Goal: Information Seeking & Learning: Understand process/instructions

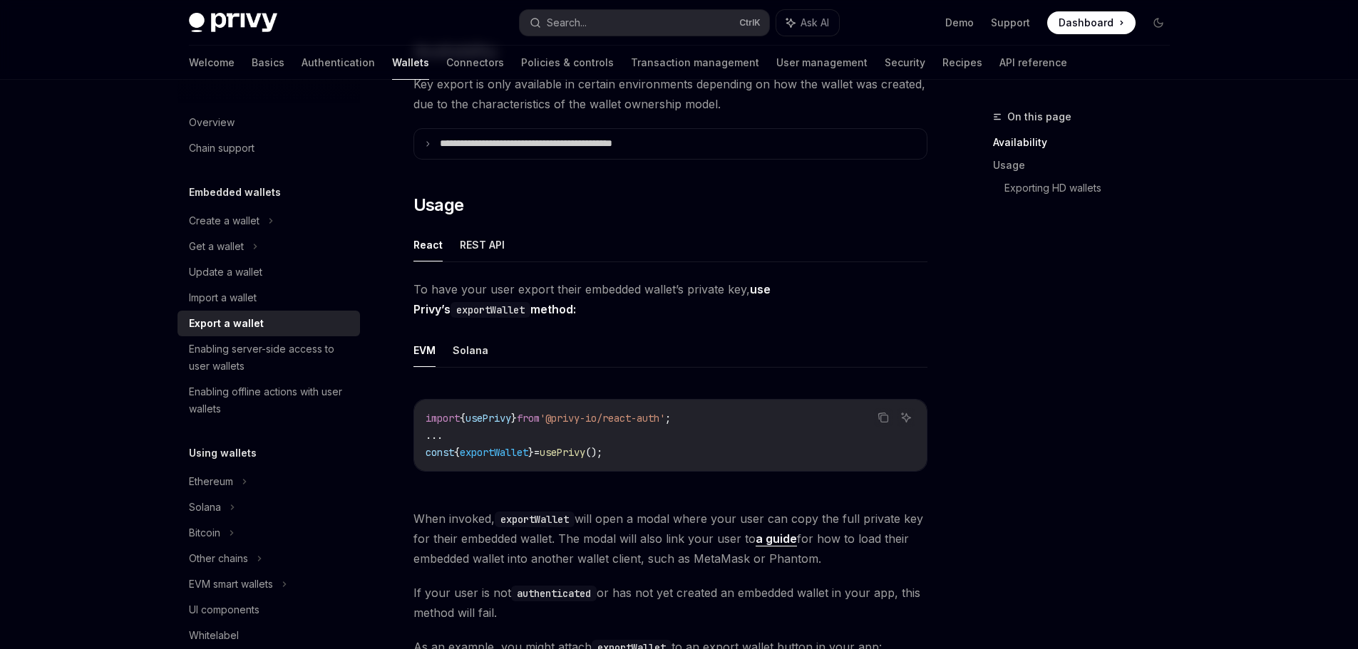
scroll to position [208, 0]
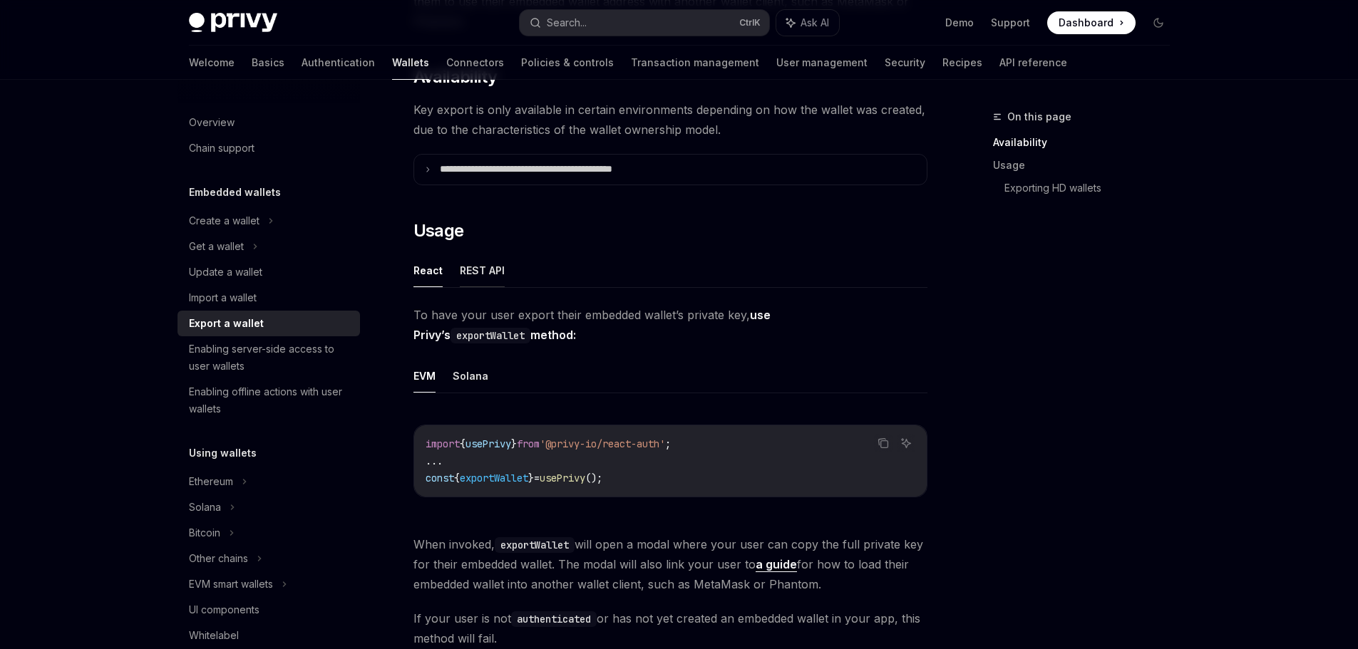
click at [476, 273] on button "REST API" at bounding box center [482, 271] width 45 height 34
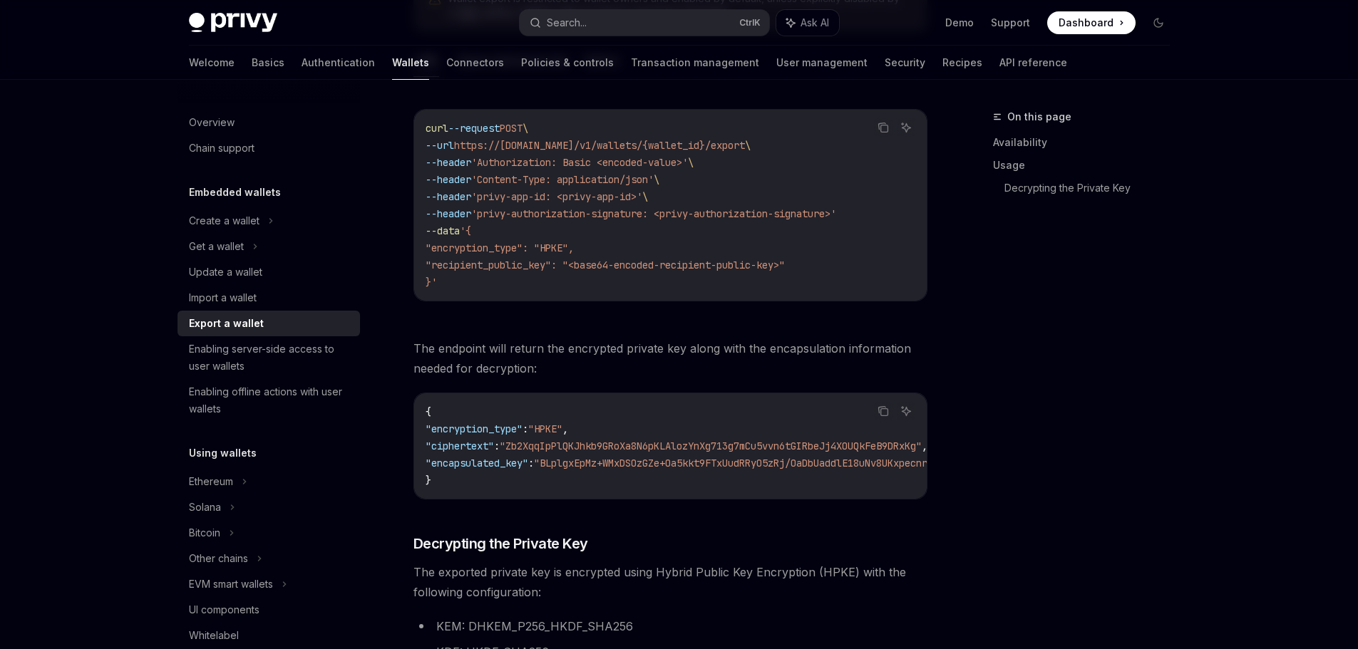
scroll to position [493, 0]
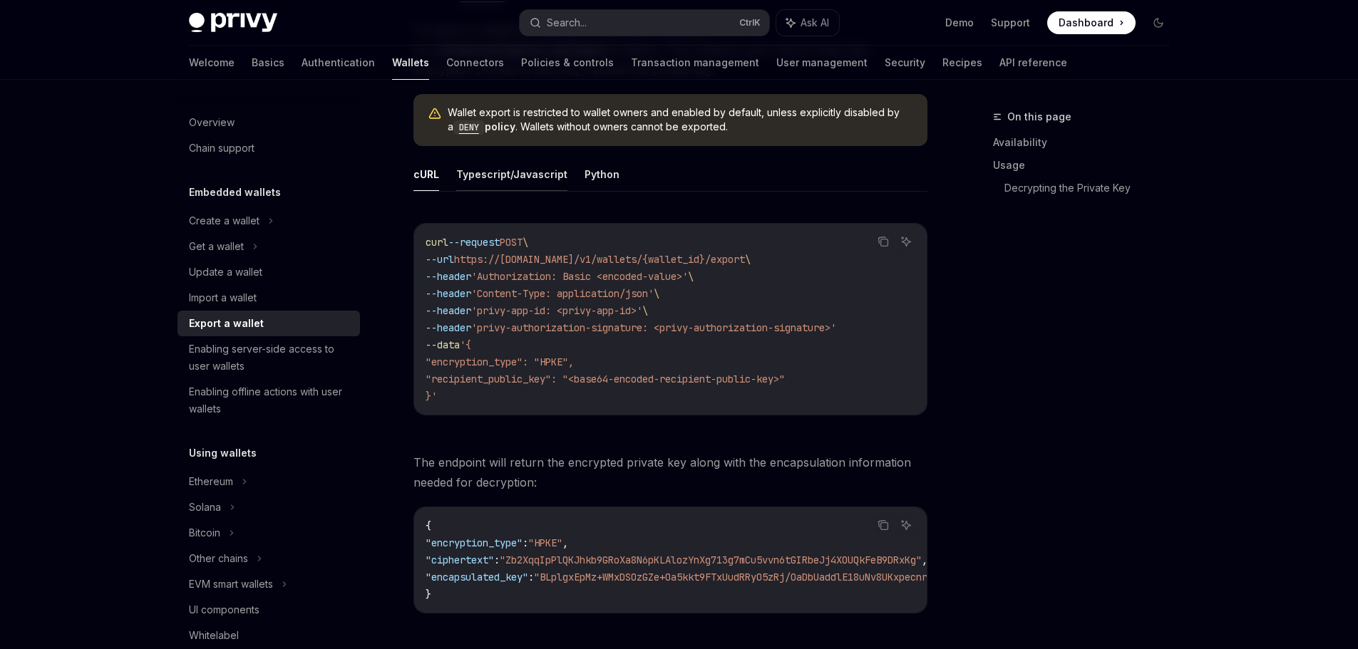
click at [513, 175] on button "Typescript/Javascript" at bounding box center [511, 175] width 111 height 34
type textarea "*"
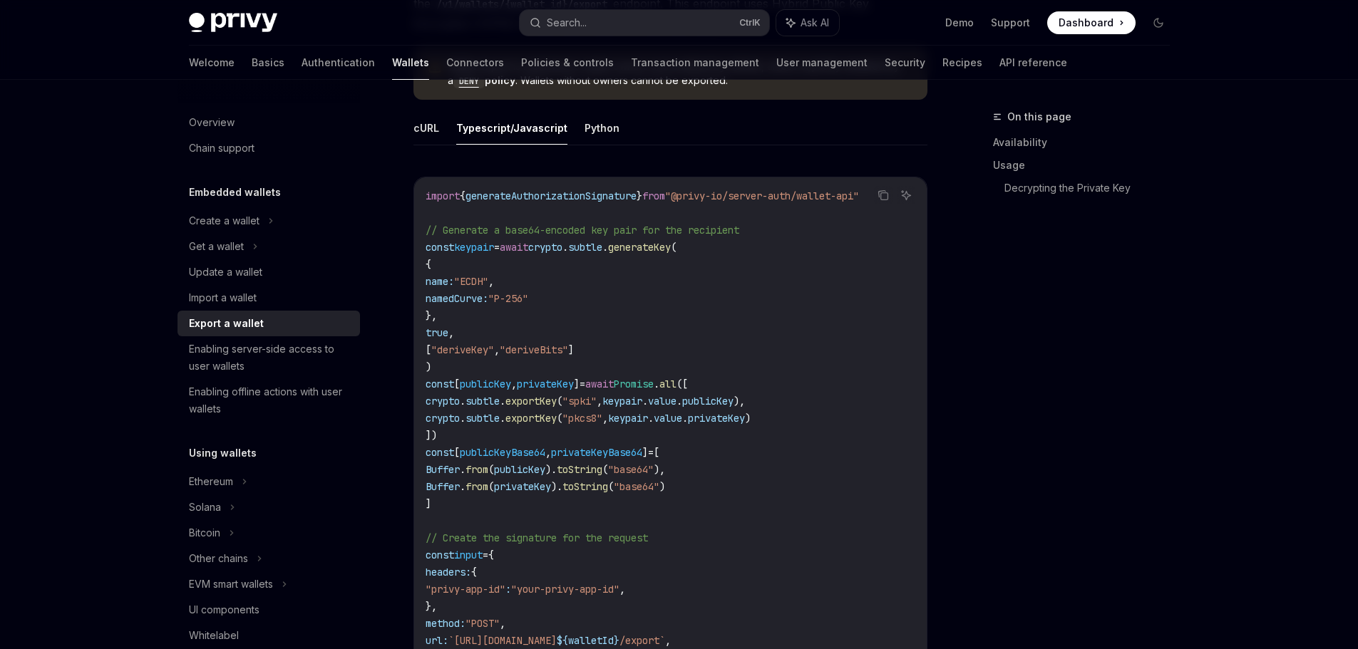
scroll to position [565, 0]
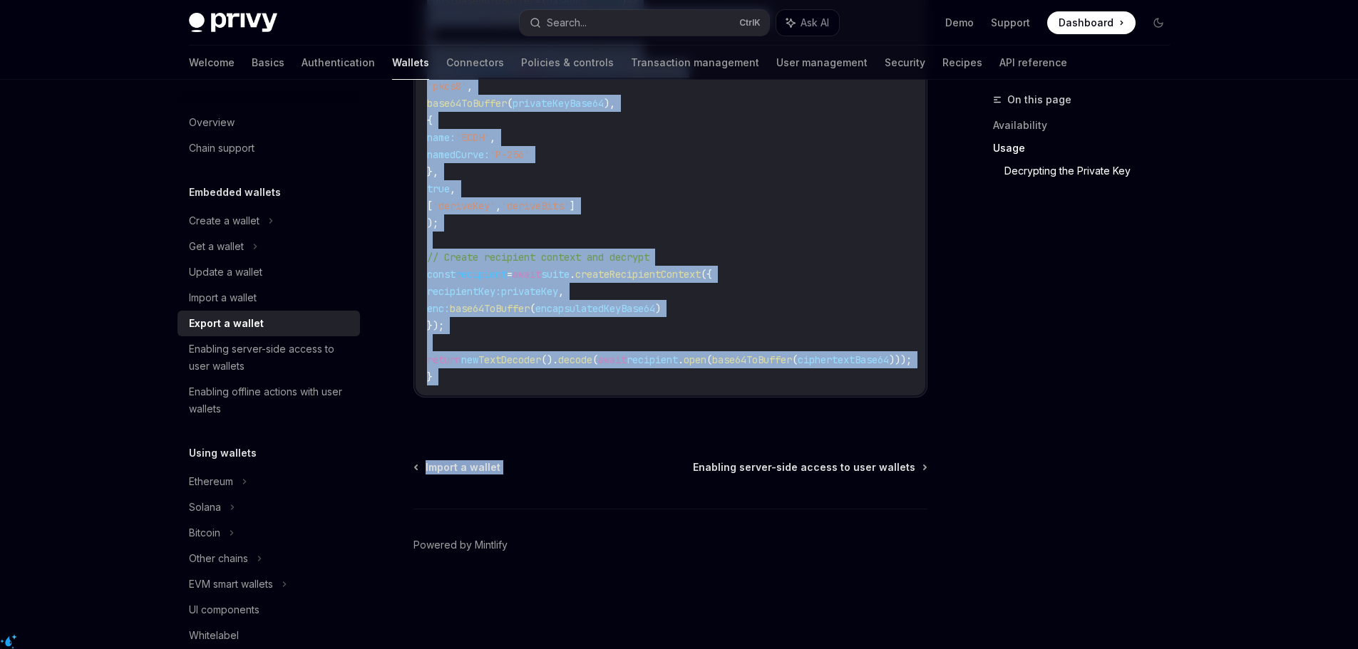
drag, startPoint x: 426, startPoint y: 222, endPoint x: 606, endPoint y: 463, distance: 300.9
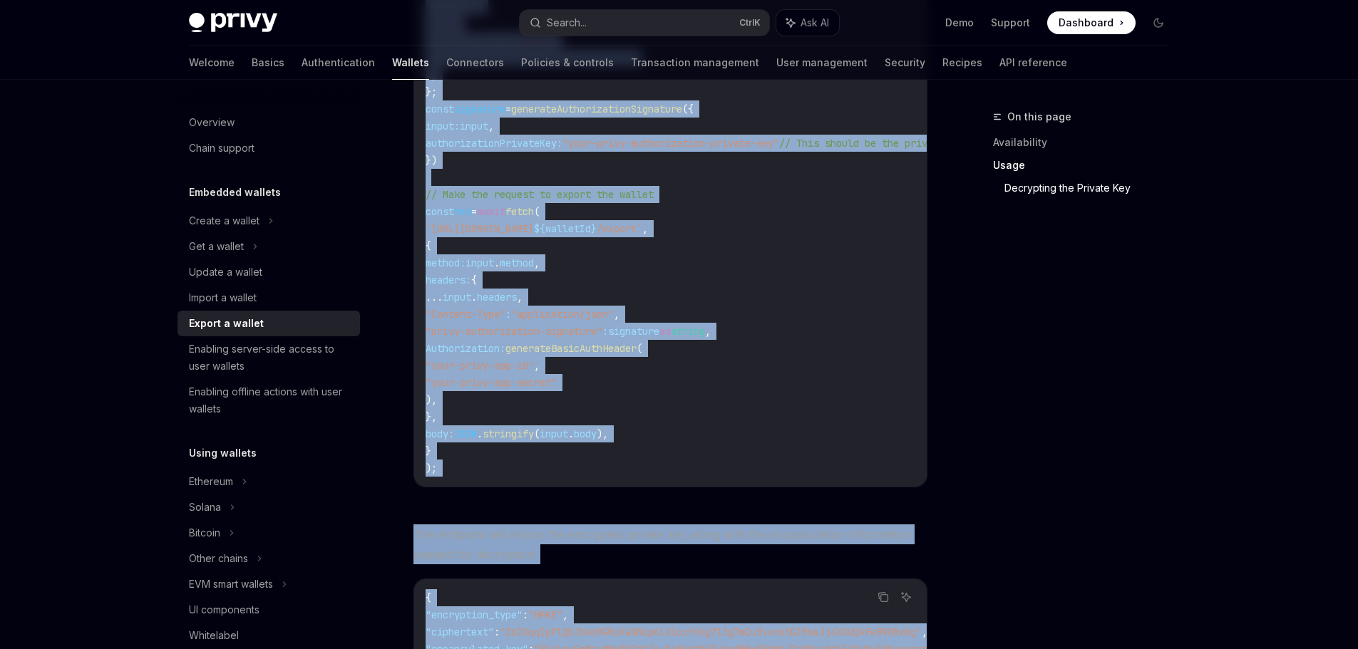
scroll to position [1214, 0]
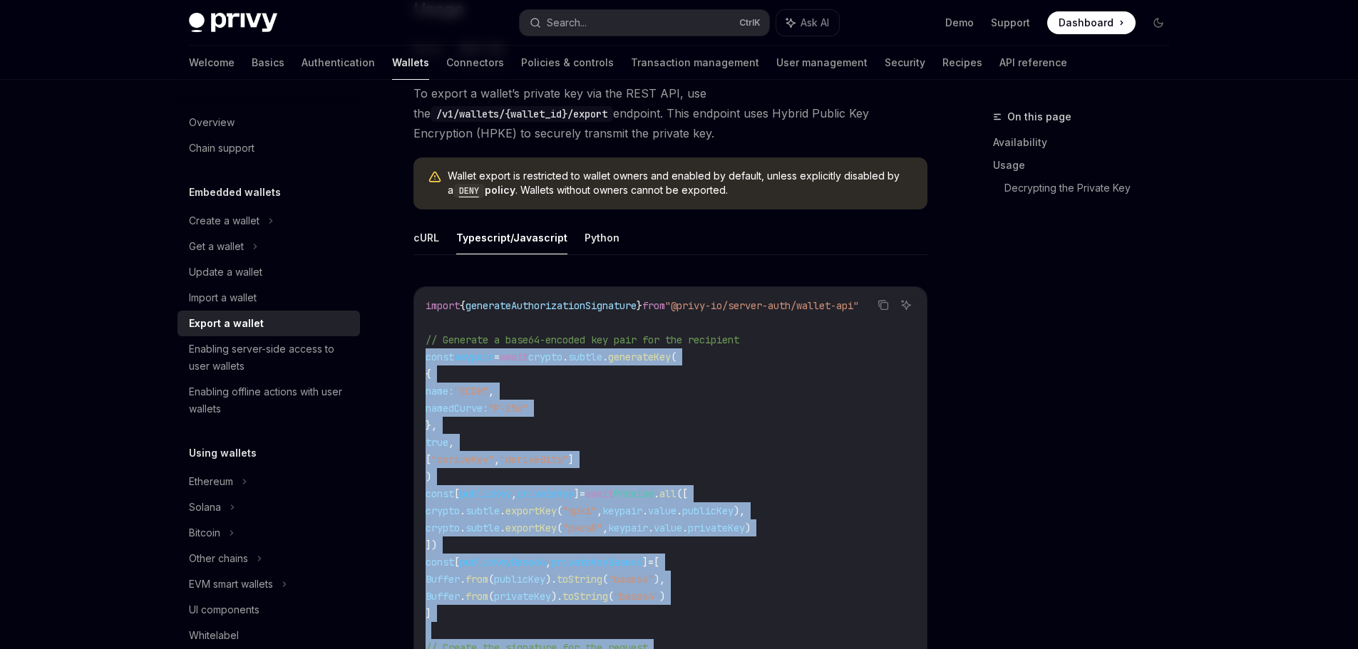
scroll to position [359, 0]
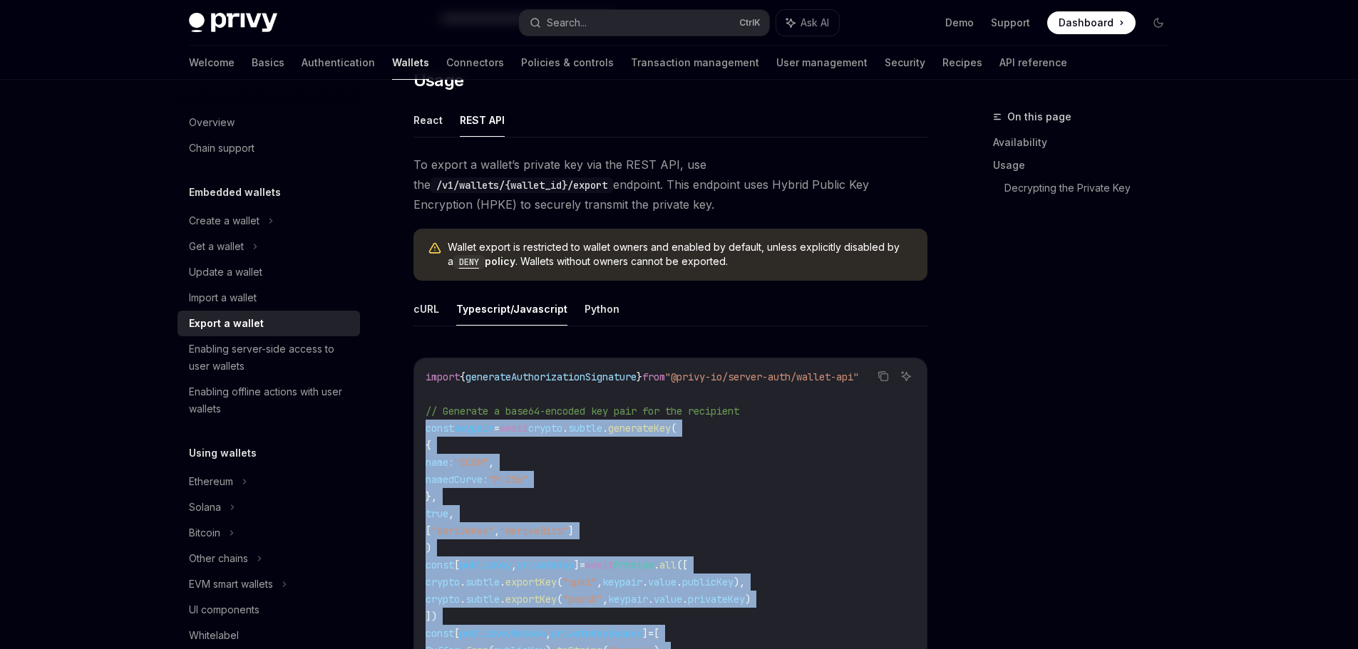
copy code "const keypair = await crypto . subtle . generateKey ( { name: "ECDH" , namedCur…"
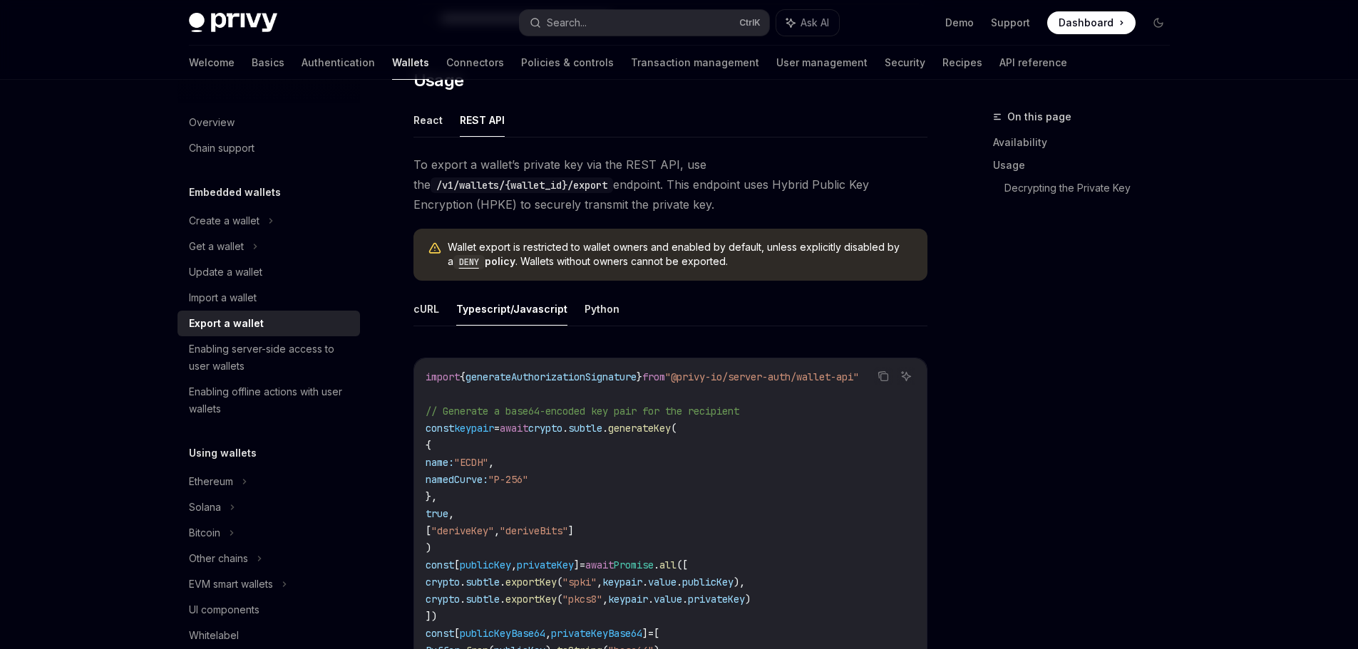
scroll to position [0, 282]
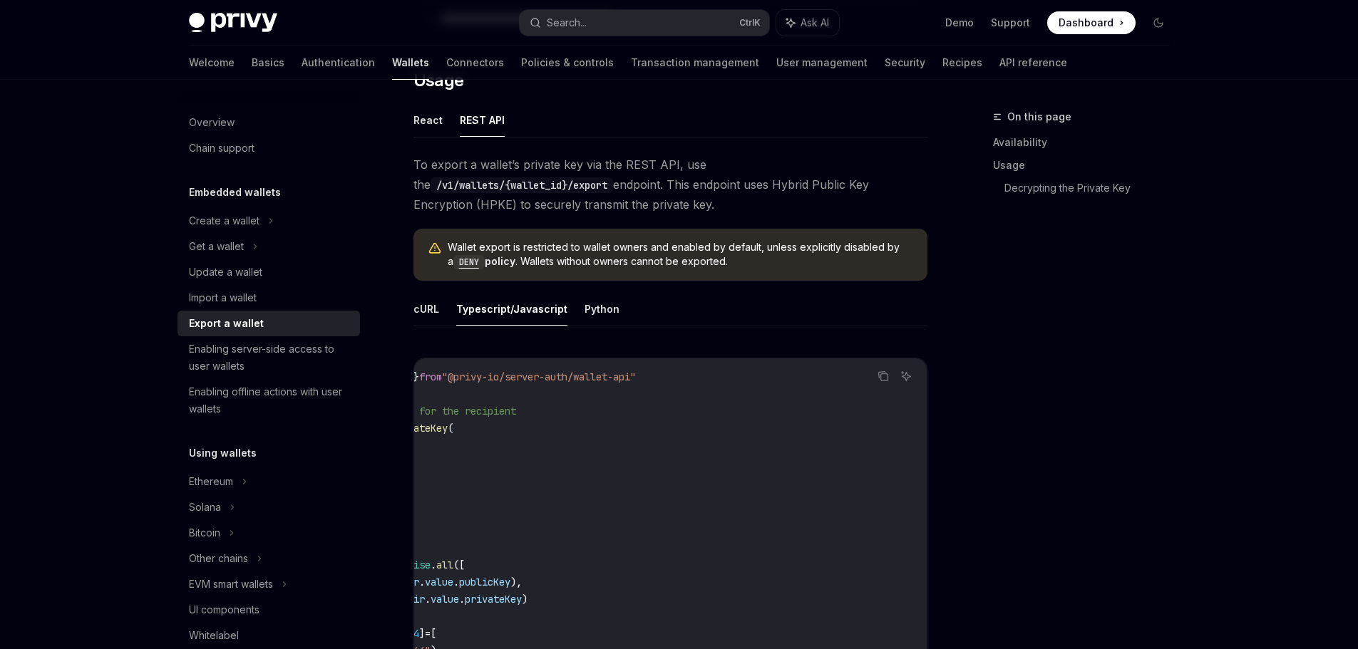
drag, startPoint x: 426, startPoint y: 374, endPoint x: 768, endPoint y: 382, distance: 342.9
copy span "import { generateAuthorizationSignature } from "@privy-io/server-auth/wallet-ap…"
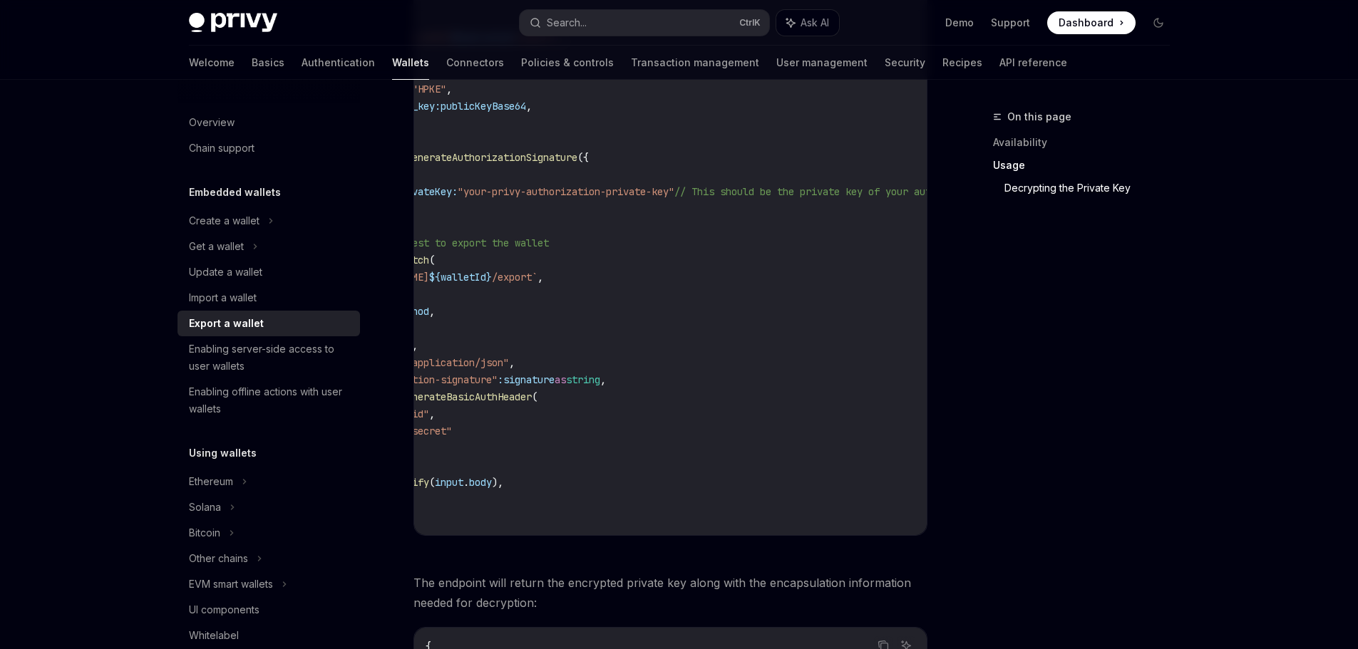
scroll to position [0, 0]
